Goal: Task Accomplishment & Management: Manage account settings

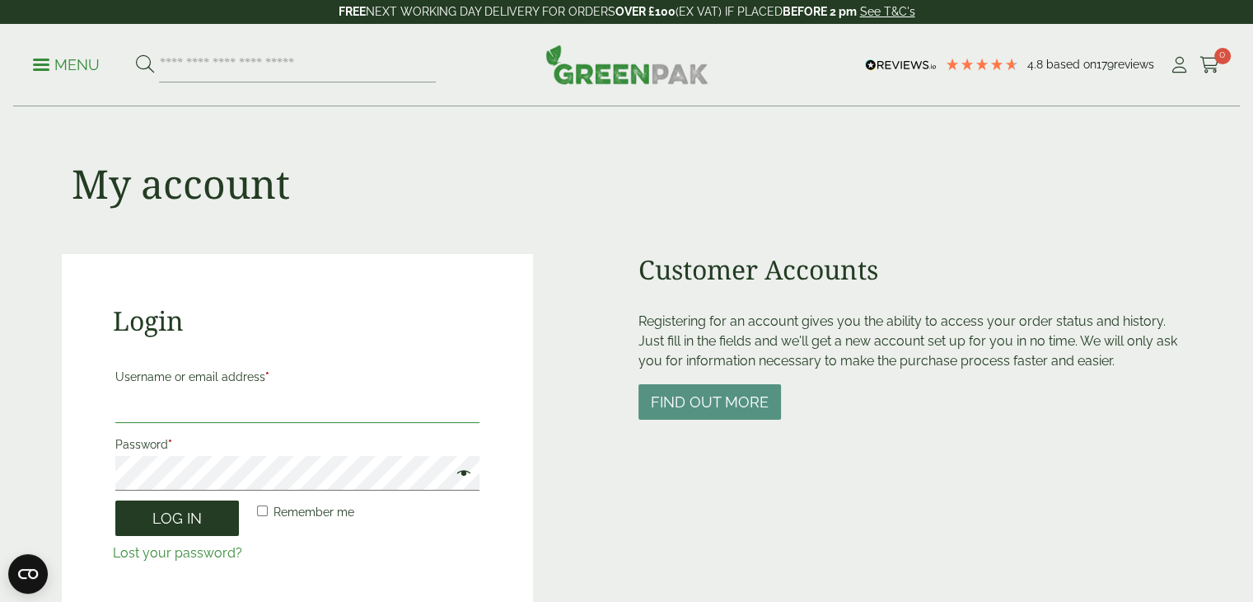
type input "**********"
click at [181, 519] on button "Log in" at bounding box center [177, 517] width 124 height 35
click at [171, 518] on button "Log in" at bounding box center [177, 517] width 124 height 35
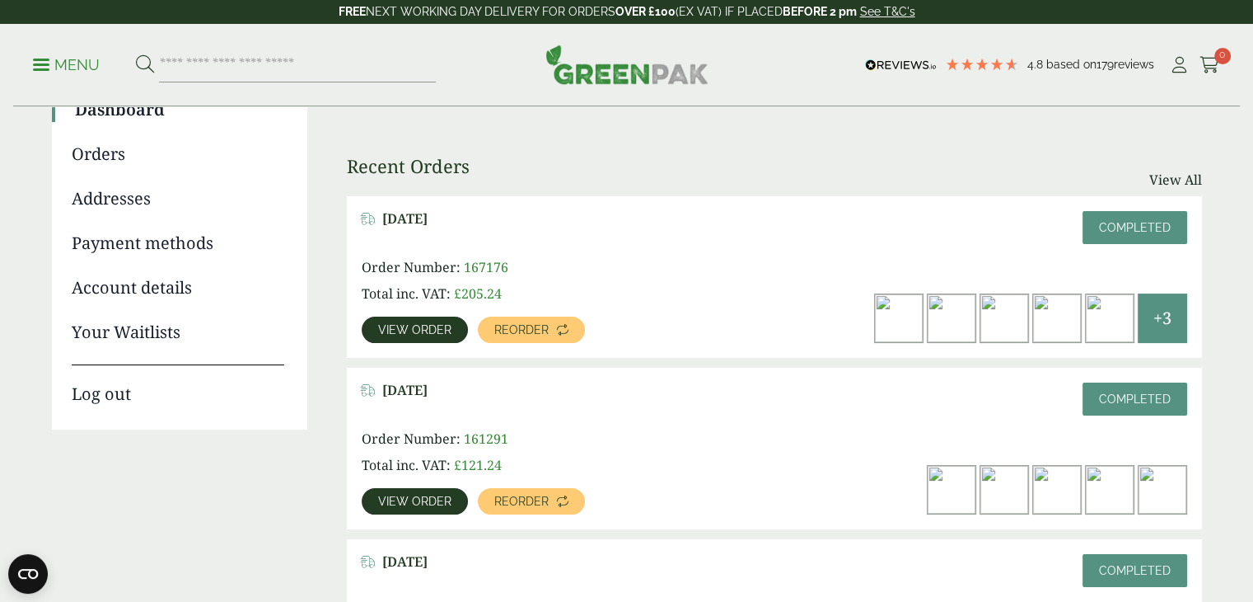
scroll to position [165, 0]
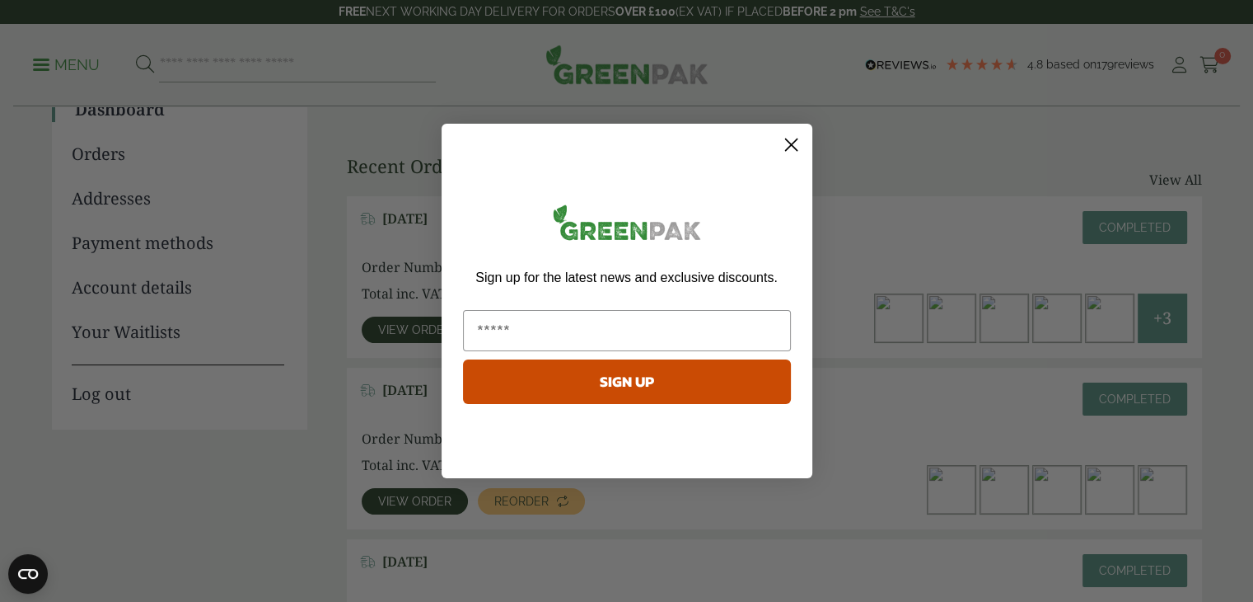
click at [786, 135] on circle "Close dialog" at bounding box center [790, 144] width 27 height 27
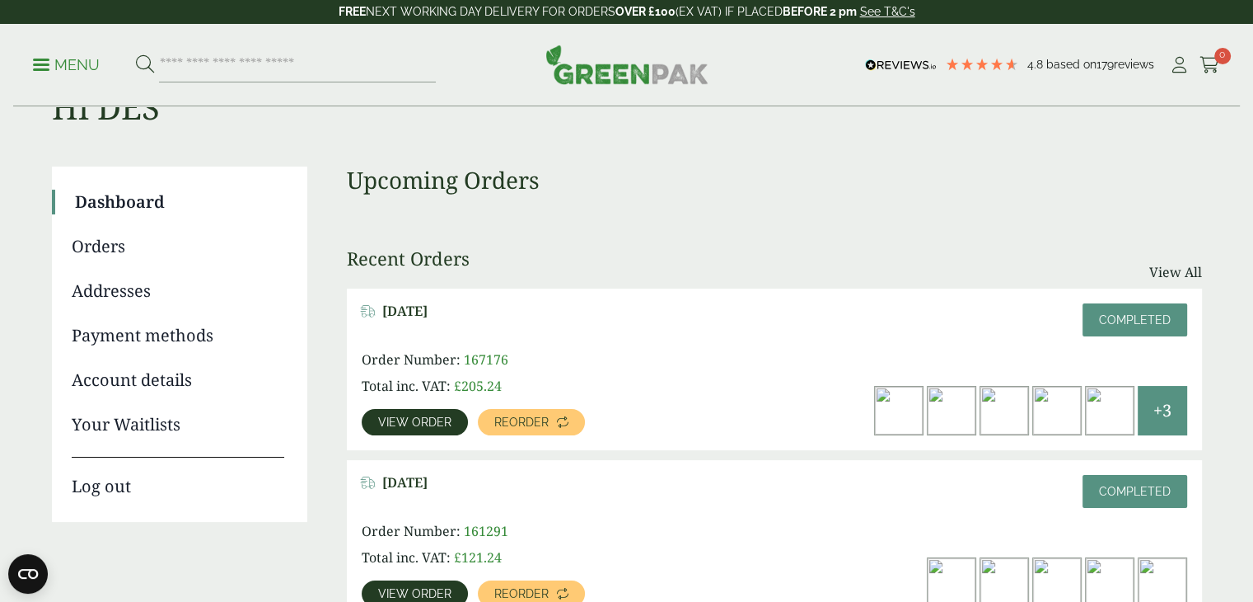
scroll to position [0, 0]
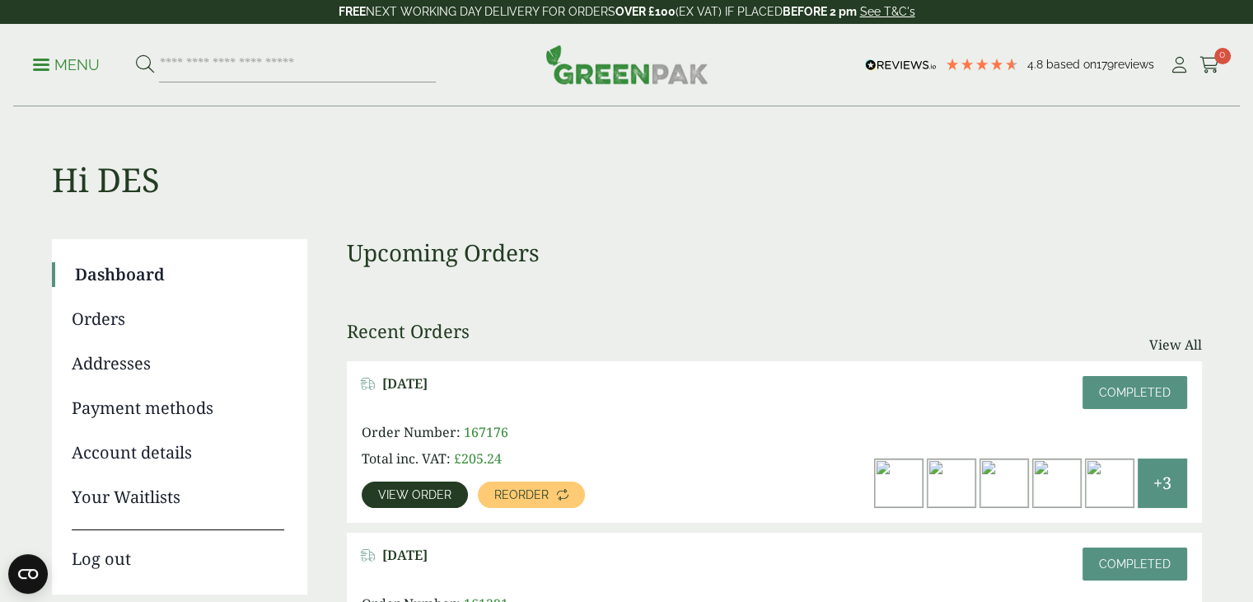
click at [121, 452] on link "Account details" at bounding box center [178, 452] width 213 height 25
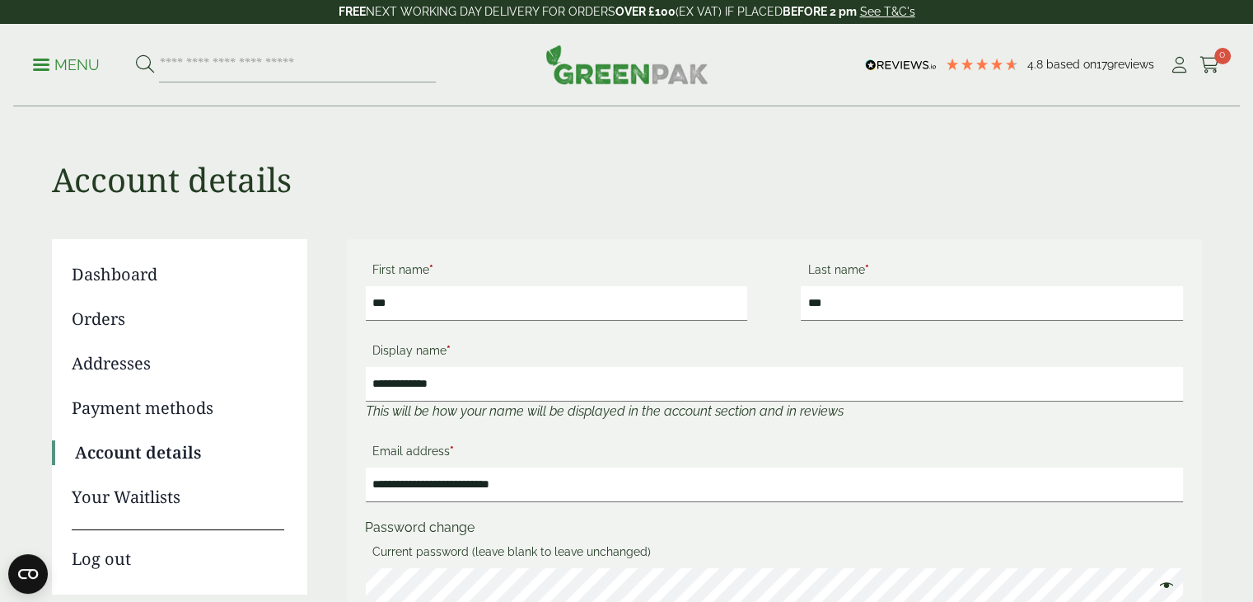
click at [107, 324] on link "Orders" at bounding box center [178, 319] width 213 height 25
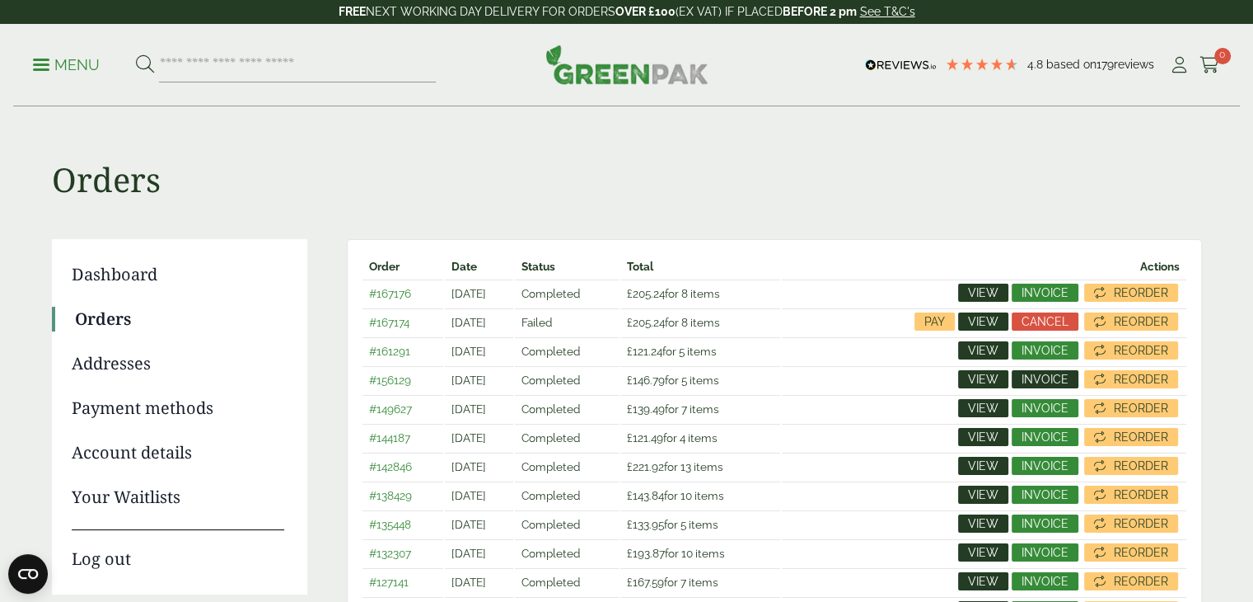
click at [1046, 375] on span "Invoice" at bounding box center [1045, 379] width 47 height 12
click at [1036, 351] on span "Invoice" at bounding box center [1045, 350] width 47 height 12
